Goal: Information Seeking & Learning: Learn about a topic

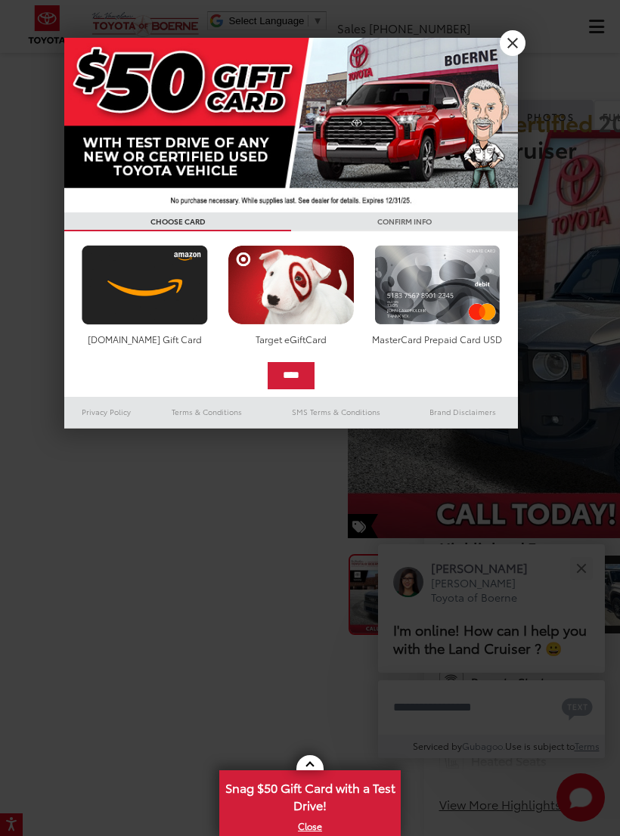
click at [504, 44] on link "X" at bounding box center [513, 43] width 26 height 26
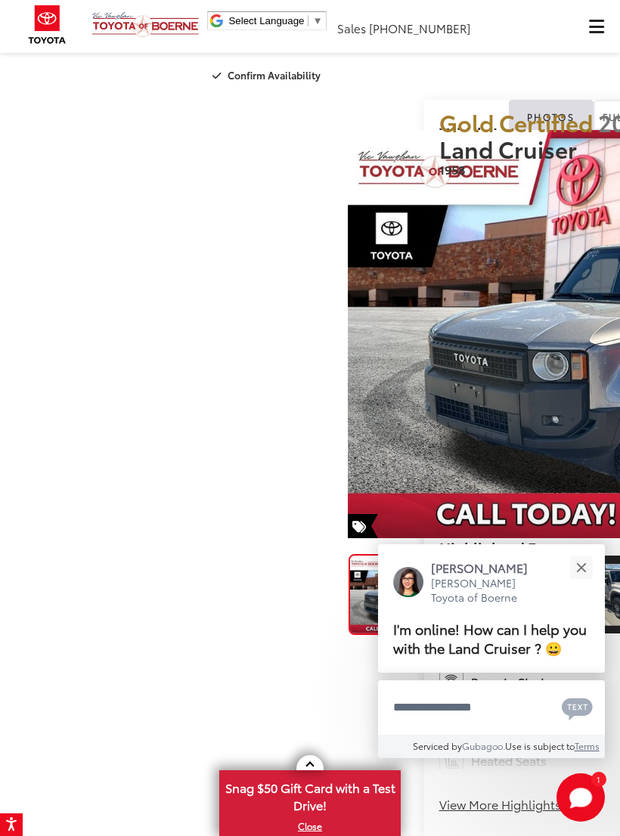
click at [581, 557] on button "Close" at bounding box center [581, 568] width 33 height 33
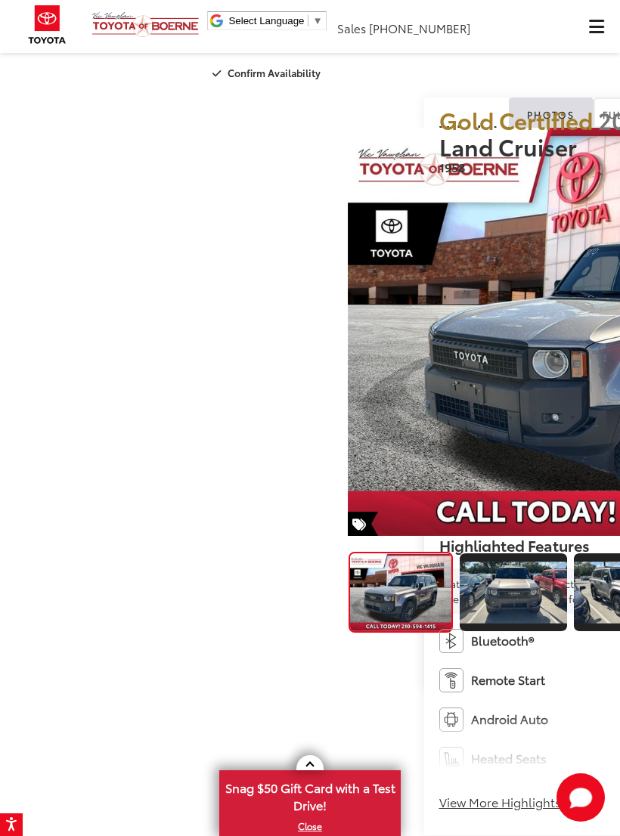
scroll to position [5, 0]
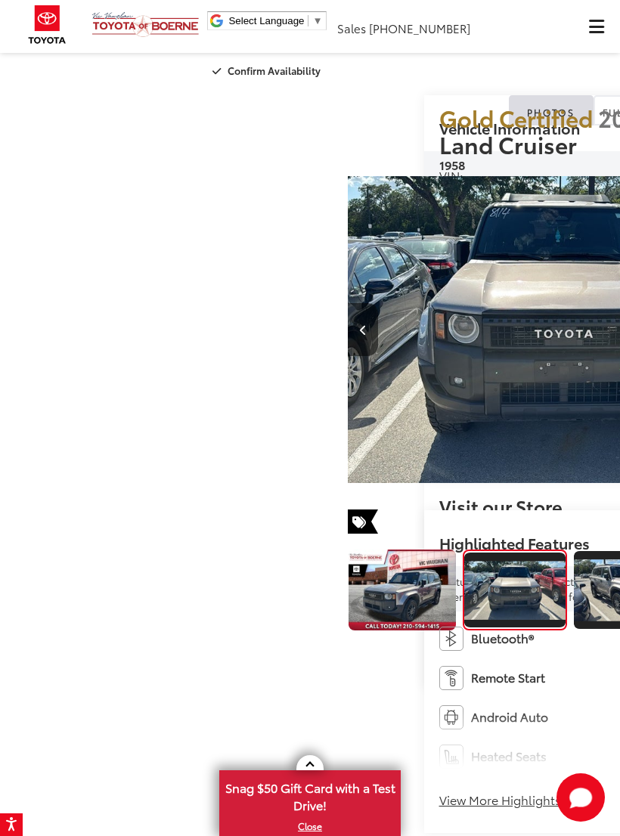
scroll to position [0, 620]
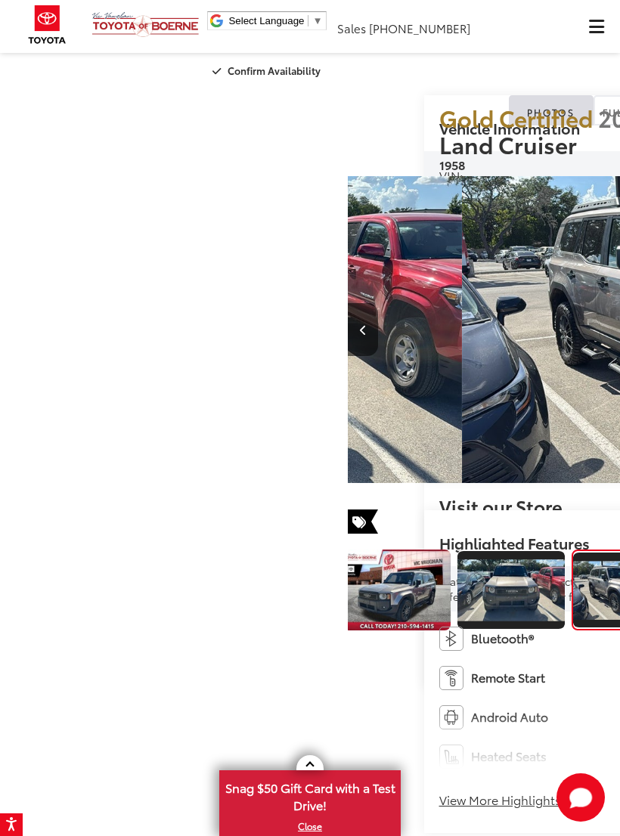
scroll to position [0, 1240]
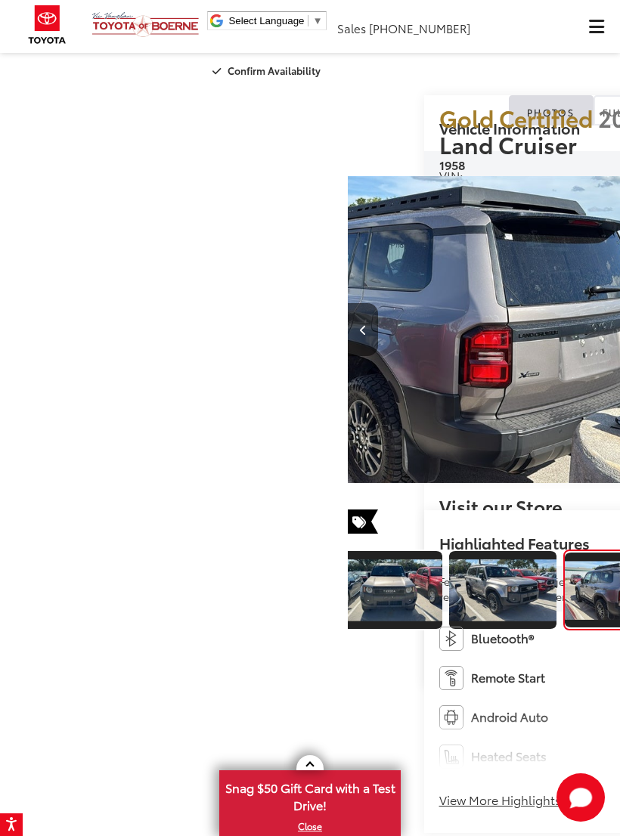
scroll to position [0, 1860]
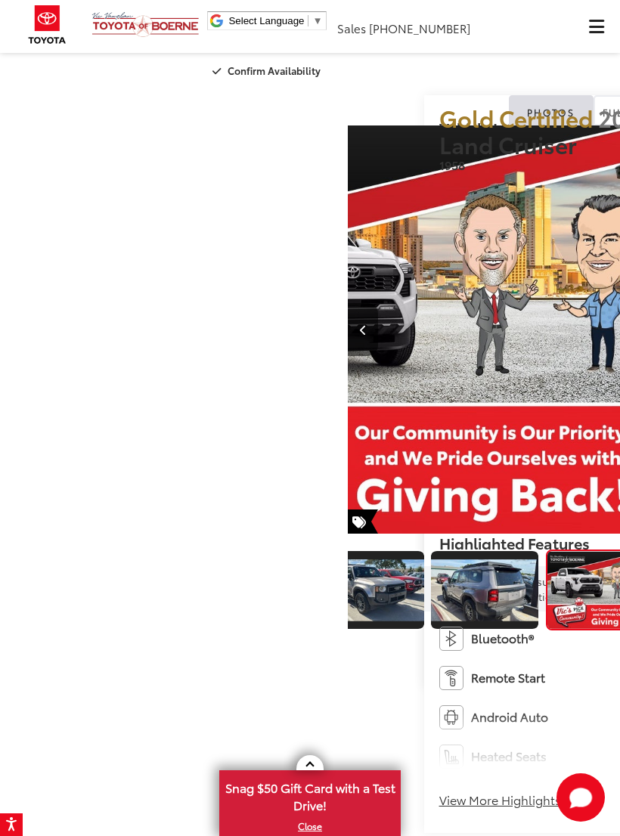
scroll to position [0, 2480]
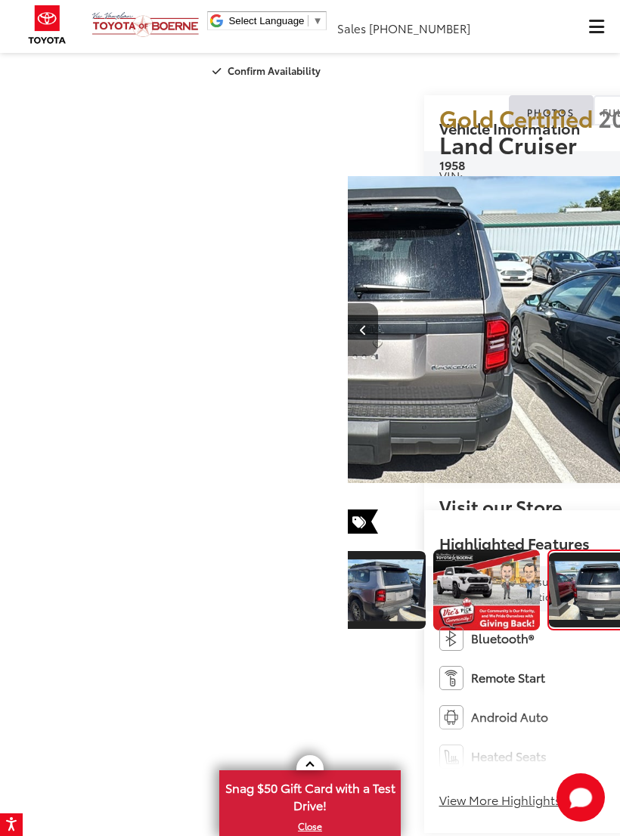
scroll to position [0, 3100]
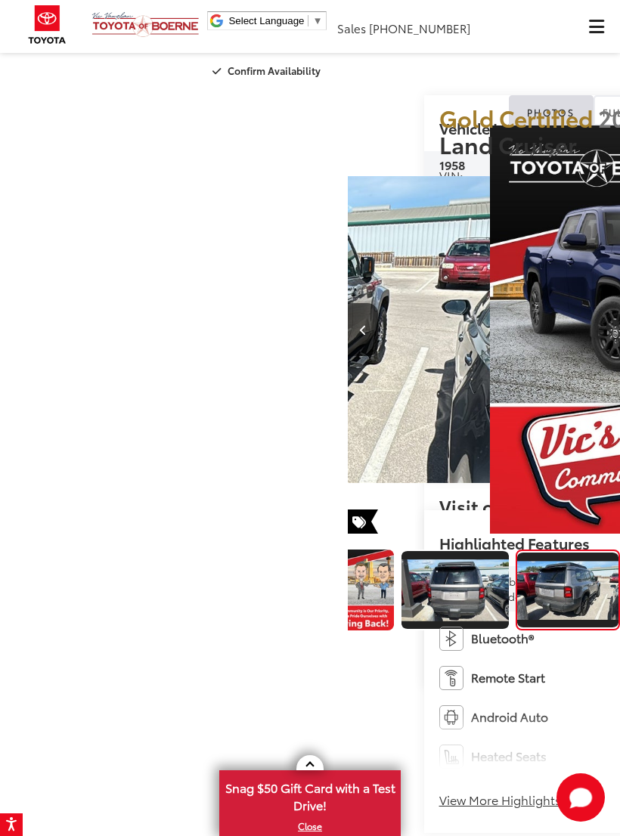
scroll to position [0, 3719]
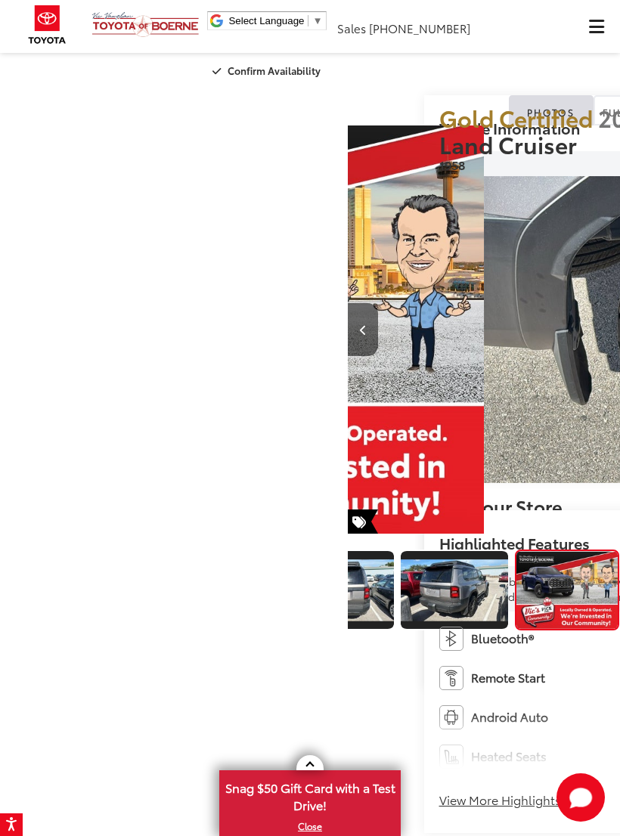
scroll to position [0, 0]
